Goal: Task Accomplishment & Management: Complete application form

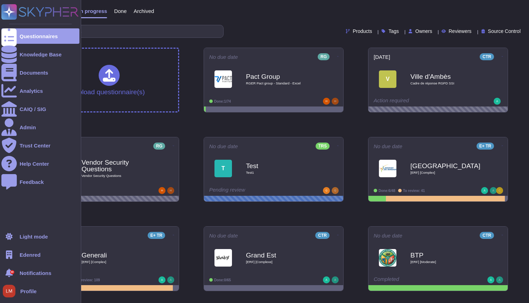
click at [15, 259] on div at bounding box center [8, 254] width 15 height 15
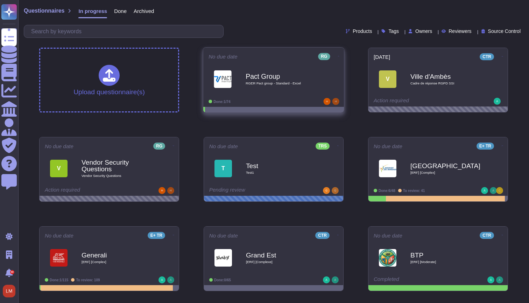
click at [270, 90] on div "Pact Group RGER Pact group - Standard - Excel" at bounding box center [281, 79] width 71 height 28
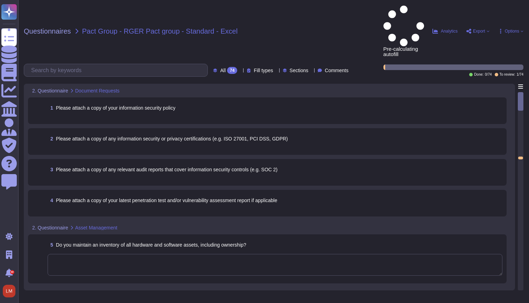
click at [255, 194] on span "4 Please attach a copy of your latest penetration test and/or vulnerability ass…" at bounding box center [163, 200] width 230 height 13
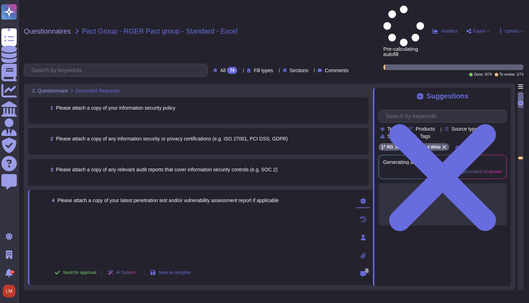
click at [253, 136] on span "Please attach a copy of any information security or privacy certifications (e.g…" at bounding box center [172, 139] width 232 height 6
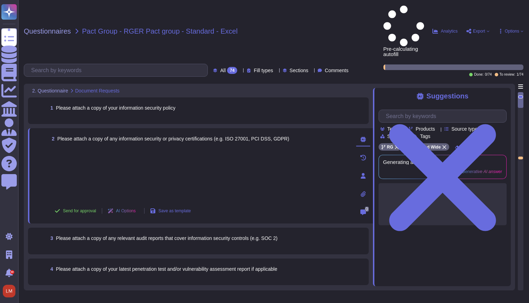
click at [254, 101] on div "1 Please attach a copy of your information security policy" at bounding box center [206, 107] width 317 height 13
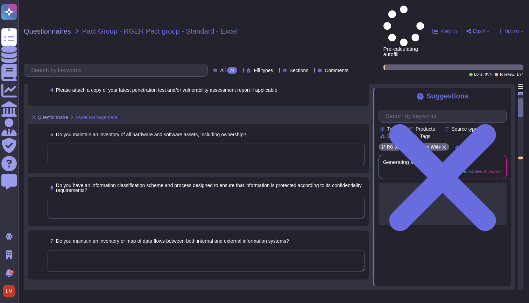
scroll to position [180, 0]
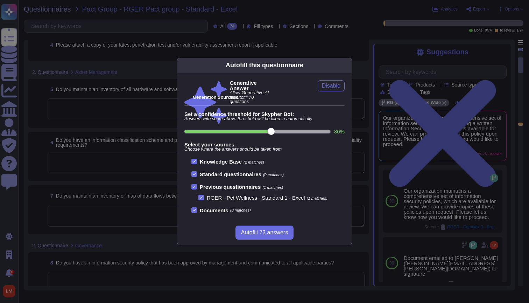
click at [355, 9] on div "Autofill this questionnaire Generative Answer Allow Generative AI to autofill 7…" at bounding box center [264, 151] width 529 height 303
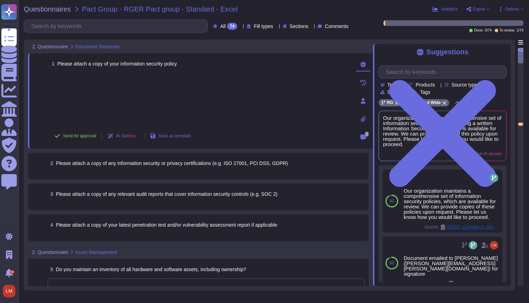
scroll to position [0, 0]
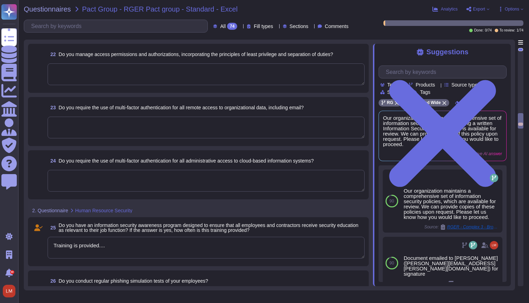
type textarea "Training is provided...."
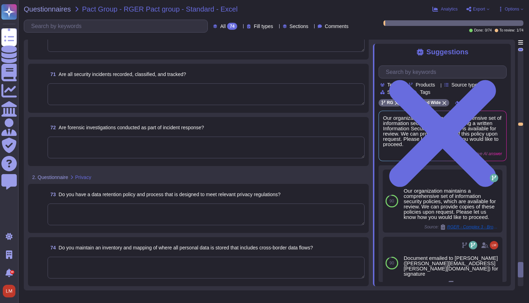
click at [482, 12] on span "Export" at bounding box center [477, 9] width 23 height 6
click at [512, 10] on span "Options" at bounding box center [512, 9] width 14 height 4
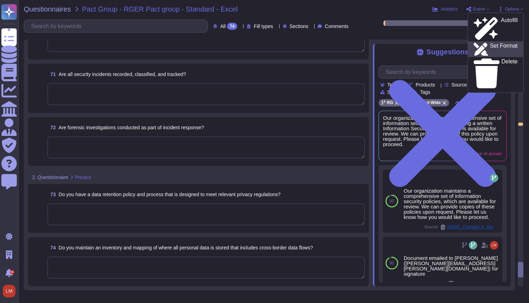
click at [503, 43] on p "Set Format" at bounding box center [504, 49] width 28 height 13
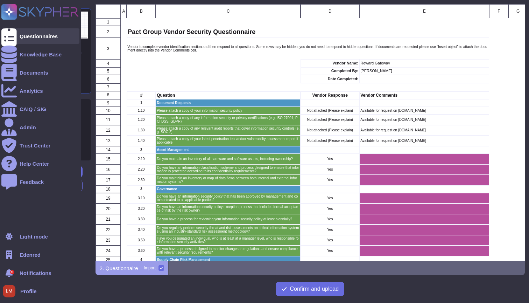
click at [20, 34] on div "Questionnaires" at bounding box center [39, 36] width 38 height 5
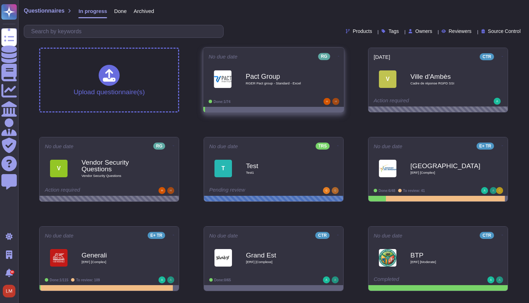
click at [304, 79] on b "Pact Group" at bounding box center [281, 76] width 71 height 7
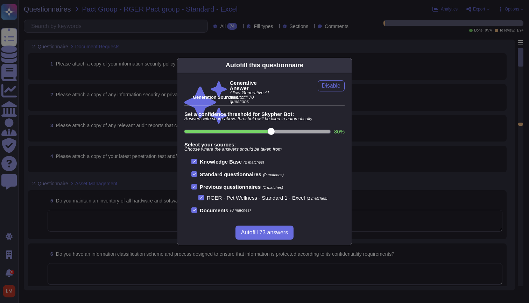
click at [418, 87] on div "Autofill this questionnaire Generative Answer Allow Generative AI to autofill 7…" at bounding box center [264, 151] width 529 height 303
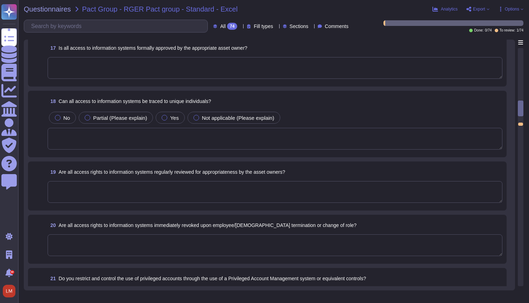
type textarea "Training is provided...."
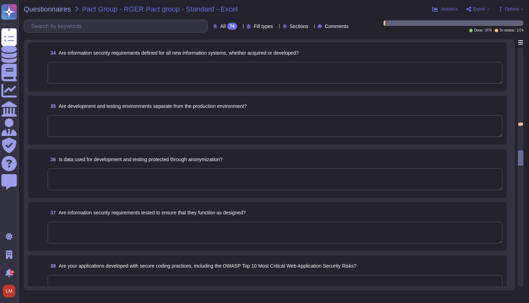
scroll to position [1720, 0]
